Goal: Transaction & Acquisition: Book appointment/travel/reservation

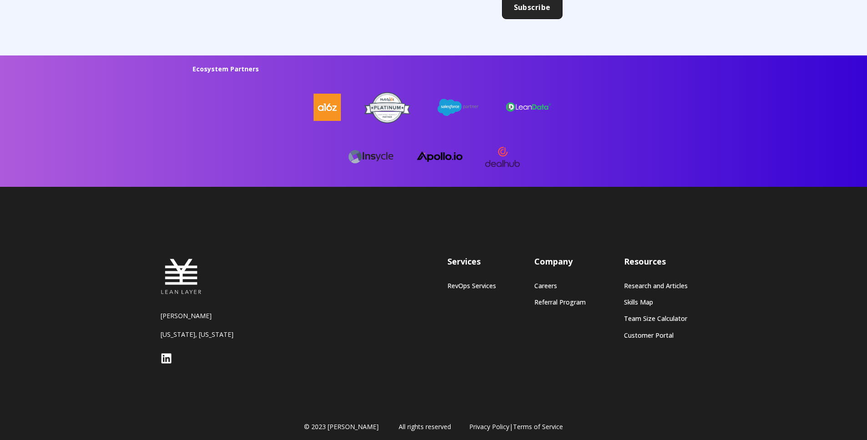
scroll to position [2408, 0]
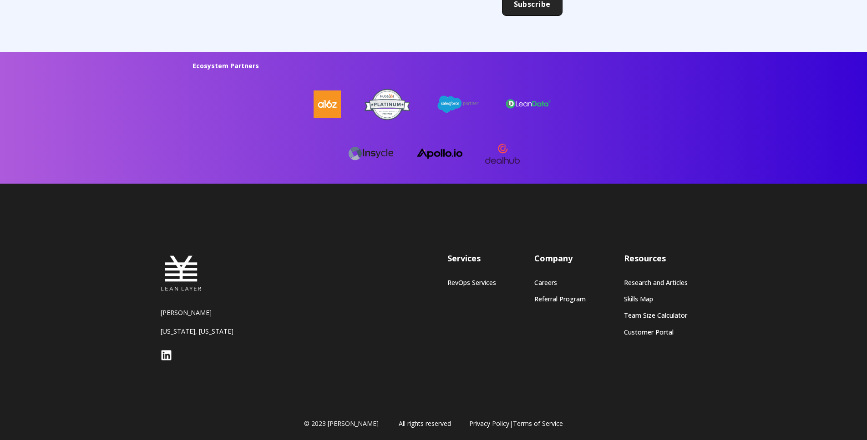
click at [631, 195] on div "[PERSON_NAME] [US_STATE], [US_STATE] Services RevOps Services Company Careers R…" at bounding box center [433, 313] width 564 height 259
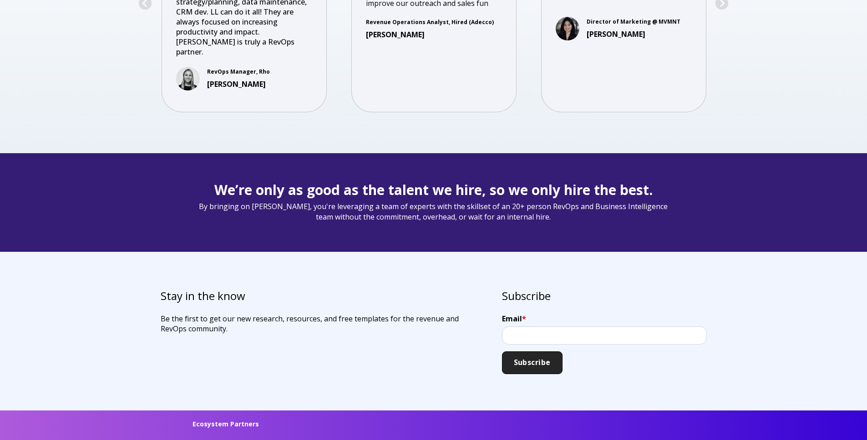
scroll to position [2275, 0]
